Goal: Transaction & Acquisition: Book appointment/travel/reservation

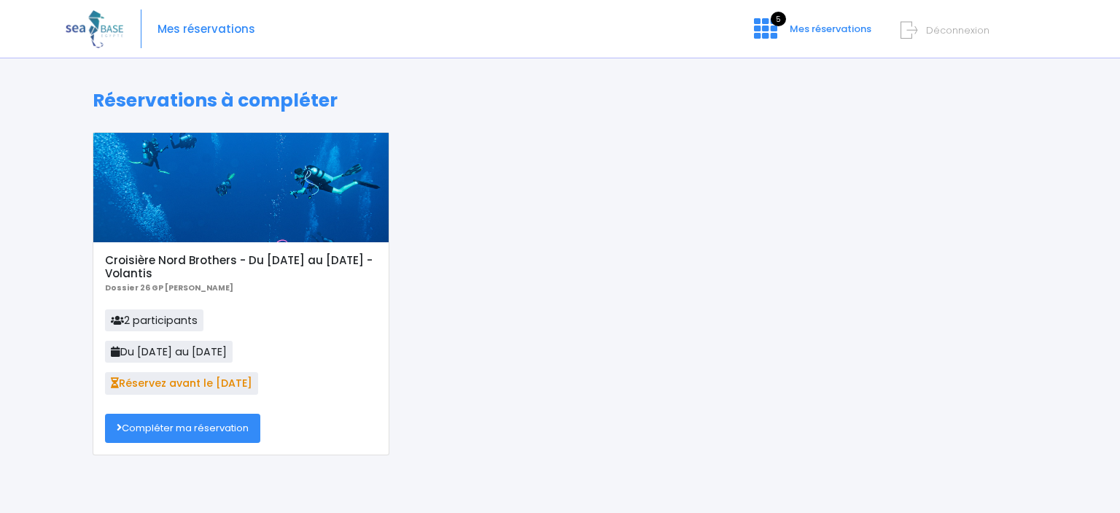
drag, startPoint x: 188, startPoint y: 430, endPoint x: 202, endPoint y: 434, distance: 14.3
click at [189, 430] on link "Compléter ma réservation" at bounding box center [182, 428] width 155 height 29
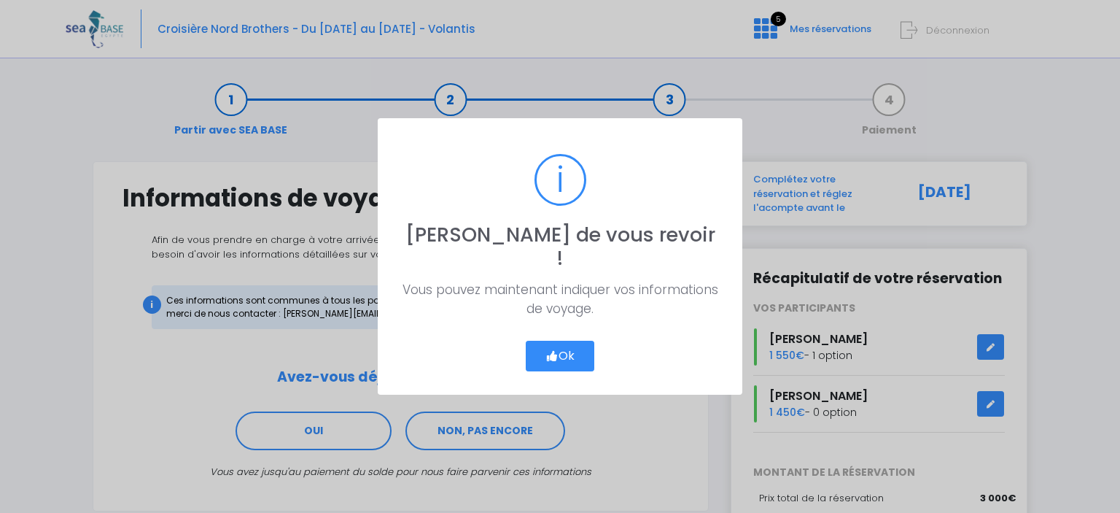
click at [560, 341] on button "Ok" at bounding box center [560, 356] width 69 height 31
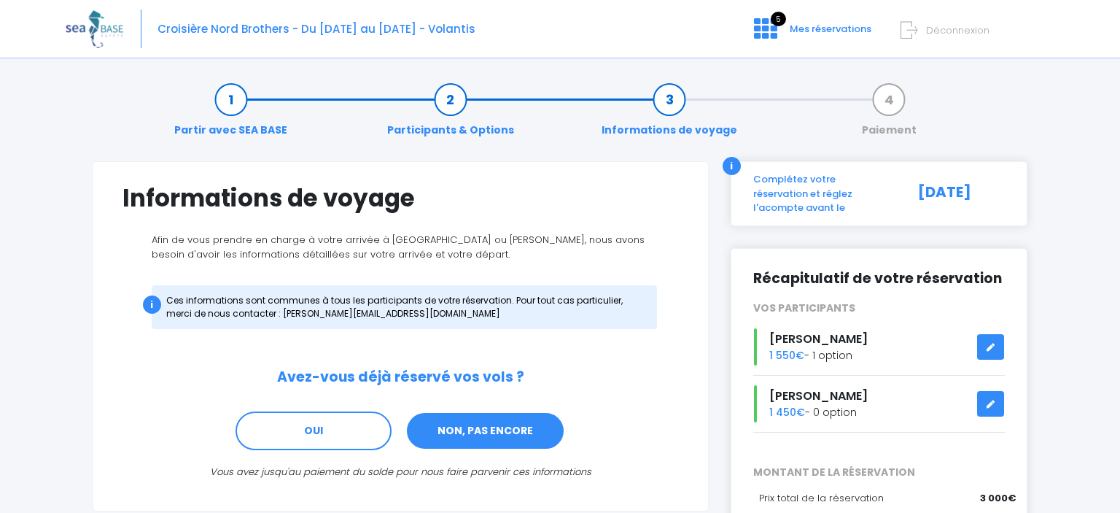
click at [527, 428] on link "NON, PAS ENCORE" at bounding box center [486, 430] width 160 height 39
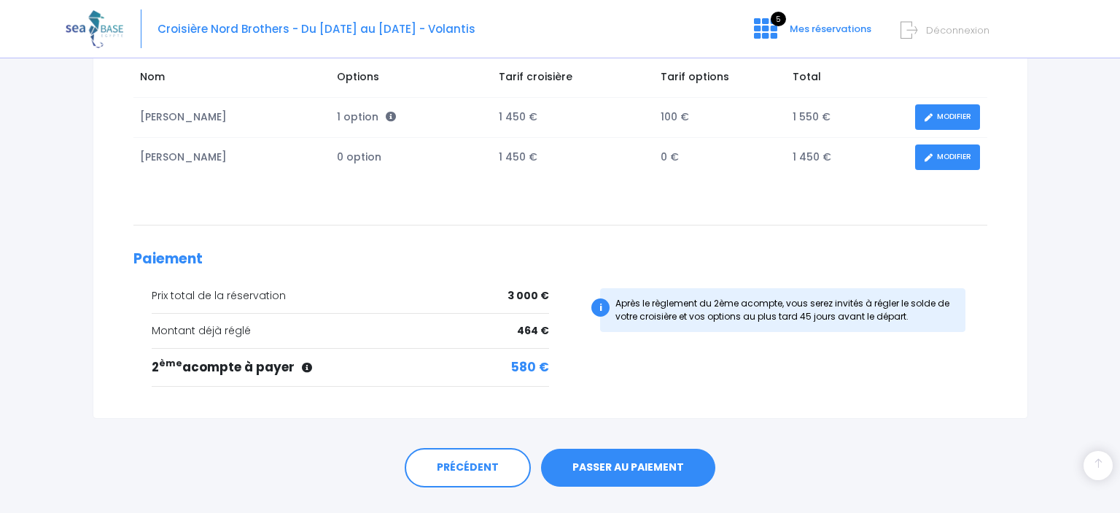
scroll to position [292, 0]
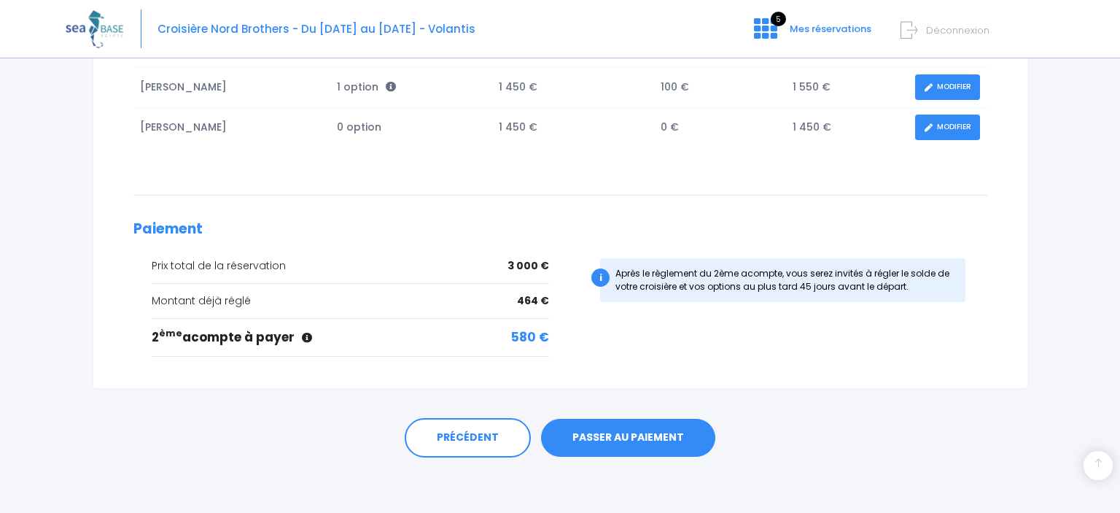
click at [624, 427] on link "PASSER AU PAIEMENT" at bounding box center [628, 438] width 174 height 38
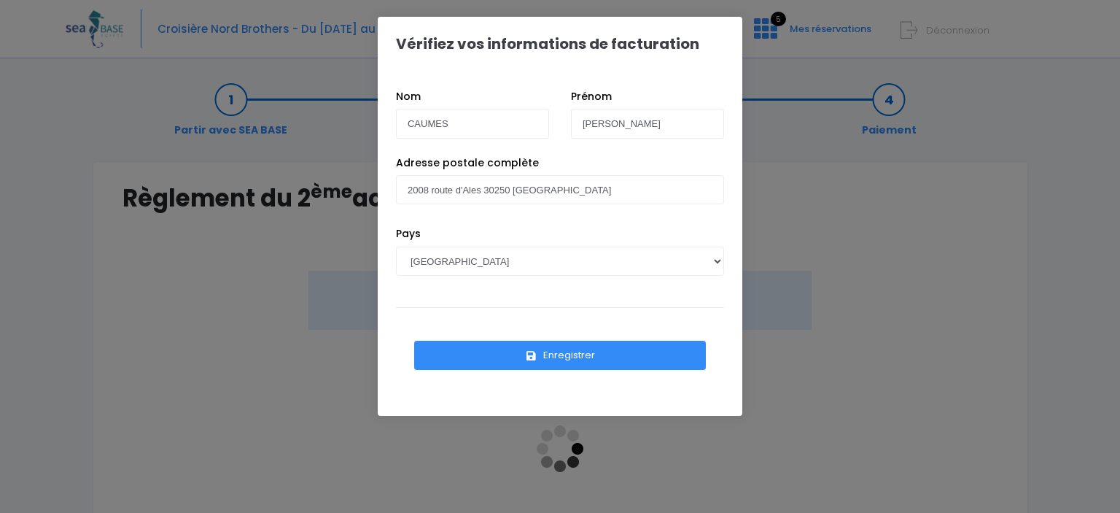
click at [548, 352] on button "Enregistrer" at bounding box center [560, 355] width 292 height 29
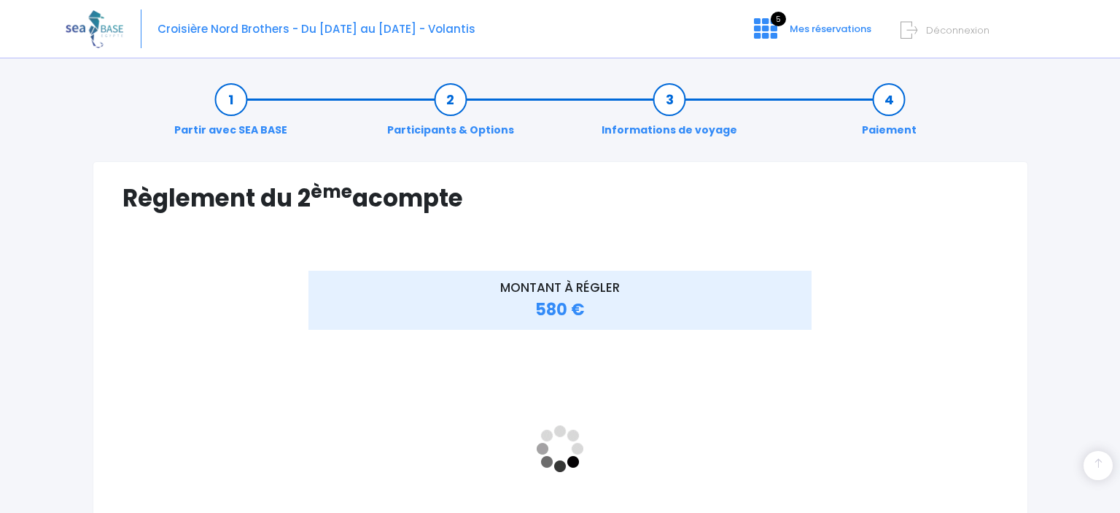
scroll to position [271, 0]
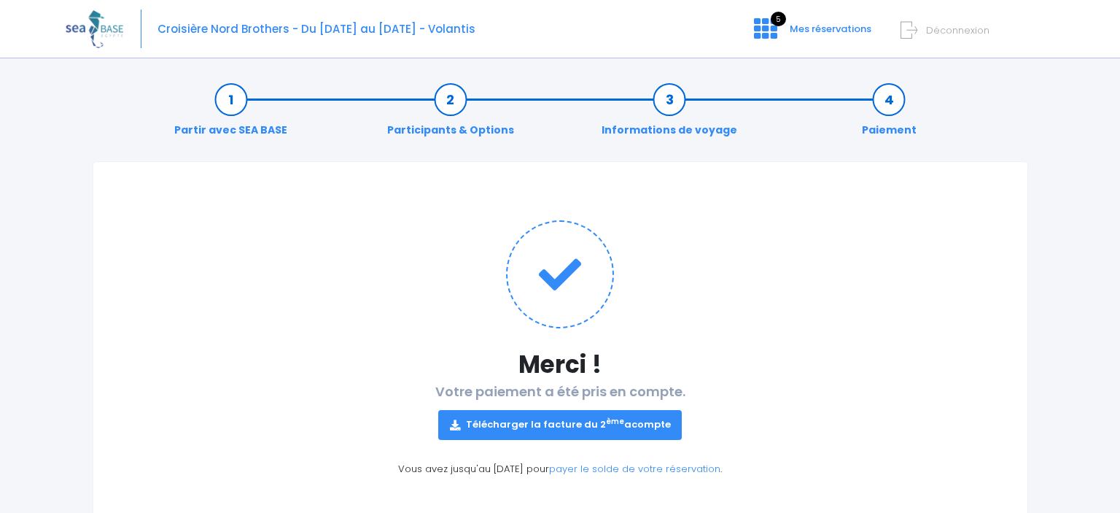
click at [540, 422] on link "Télécharger la facture du 2 ème acompte" at bounding box center [560, 424] width 244 height 29
click at [812, 28] on span "Mes réservations" at bounding box center [831, 29] width 82 height 14
